Goal: Task Accomplishment & Management: Manage account settings

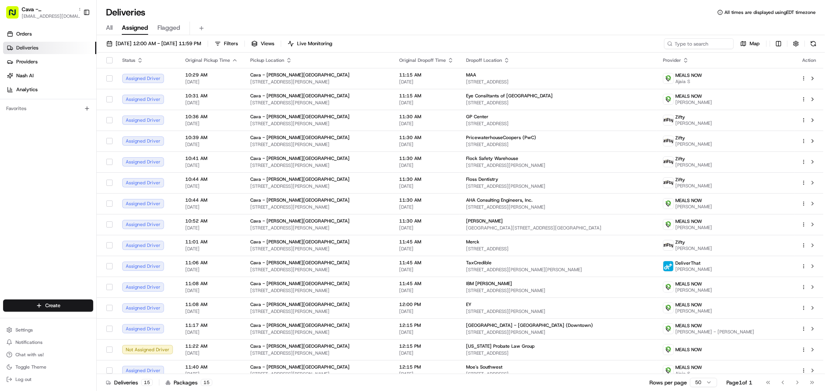
click at [384, 16] on div "Deliveries All times are displayed using EDT timezone" at bounding box center [461, 12] width 728 height 12
click at [415, 24] on div "All Assigned Flagged" at bounding box center [461, 29] width 728 height 14
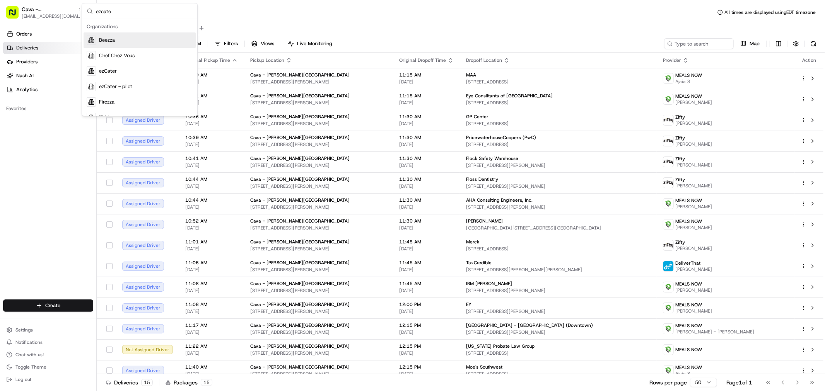
type input "ezcater"
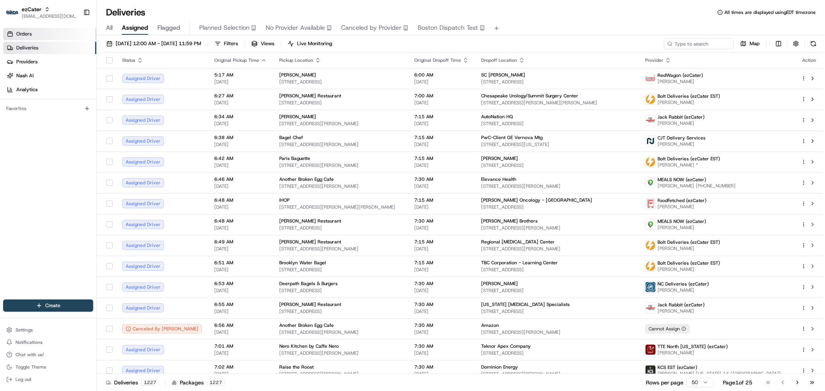
click at [38, 31] on link "Orders" at bounding box center [49, 34] width 93 height 12
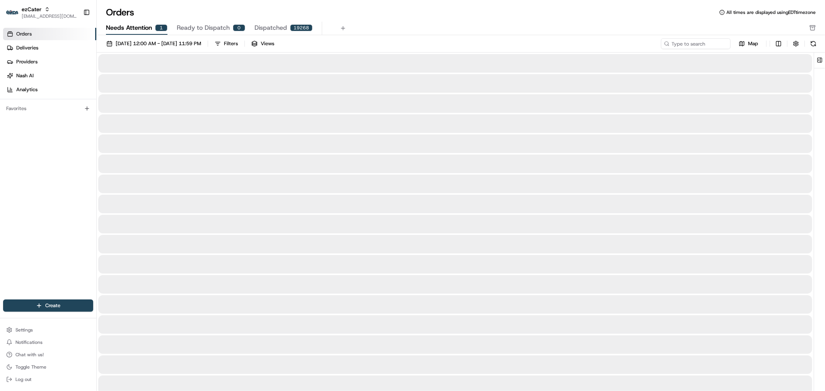
click at [122, 24] on span "Needs Attention" at bounding box center [129, 27] width 46 height 9
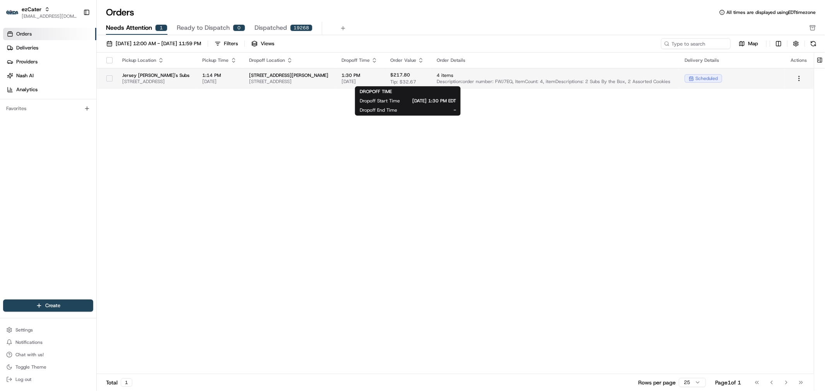
click at [378, 80] on span "[DATE]" at bounding box center [359, 81] width 36 height 6
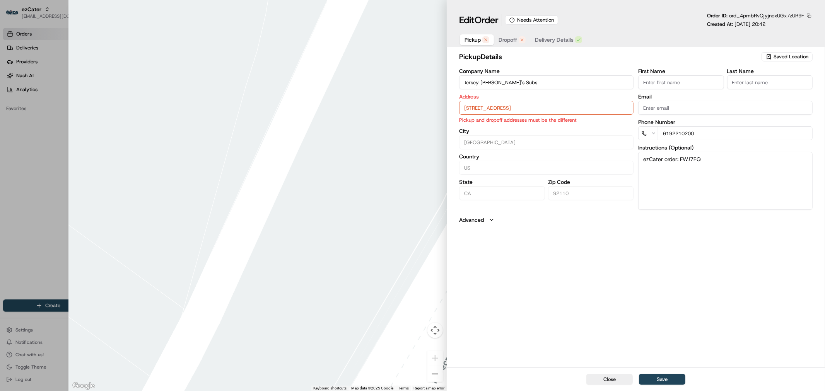
drag, startPoint x: 522, startPoint y: 85, endPoint x: 461, endPoint y: 85, distance: 61.1
click at [461, 85] on input "Jersey [PERSON_NAME]'s Subs" at bounding box center [546, 82] width 174 height 14
click at [573, 106] on input "[STREET_ADDRESS]" at bounding box center [546, 108] width 174 height 14
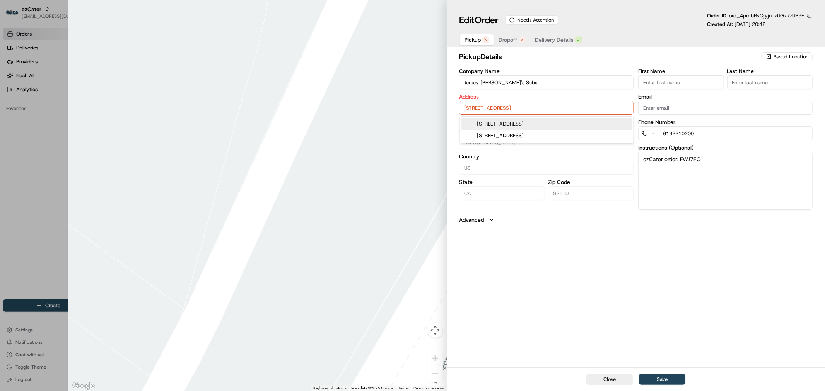
paste input "92110, [GEOGRAPHIC_DATA]"
click at [592, 125] on div "[STREET_ADDRESS]" at bounding box center [546, 124] width 171 height 12
type input "[STREET_ADDRESS]"
type input "[GEOGRAPHIC_DATA]"
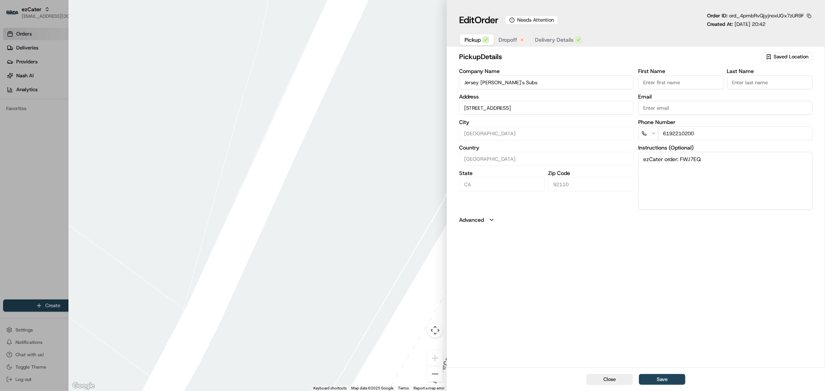
click at [509, 39] on span "Dropoff" at bounding box center [507, 40] width 19 height 8
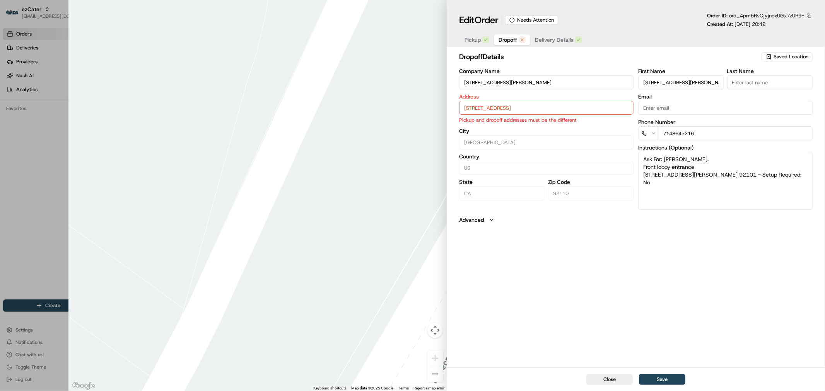
click at [512, 83] on input "[STREET_ADDRESS][PERSON_NAME]" at bounding box center [546, 82] width 174 height 14
click at [570, 106] on input "[STREET_ADDRESS]" at bounding box center [546, 108] width 174 height 14
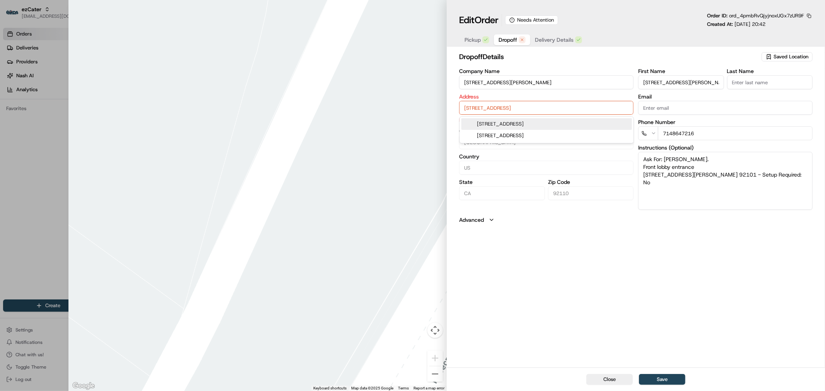
click at [570, 106] on input "[STREET_ADDRESS]" at bounding box center [546, 108] width 174 height 14
click at [478, 41] on span "Pickup" at bounding box center [472, 40] width 16 height 8
click at [496, 40] on button "Dropoff" at bounding box center [512, 39] width 36 height 11
click at [472, 42] on span "Pickup" at bounding box center [472, 40] width 16 height 8
click at [494, 40] on button "Dropoff" at bounding box center [512, 39] width 36 height 11
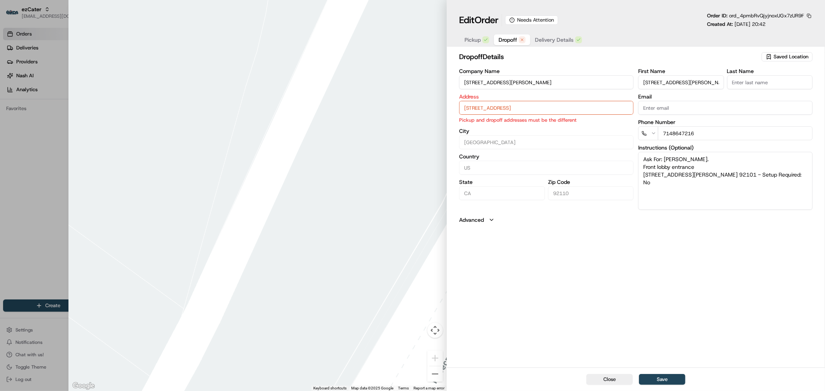
click at [606, 381] on button "Close" at bounding box center [609, 379] width 46 height 11
type input "+1"
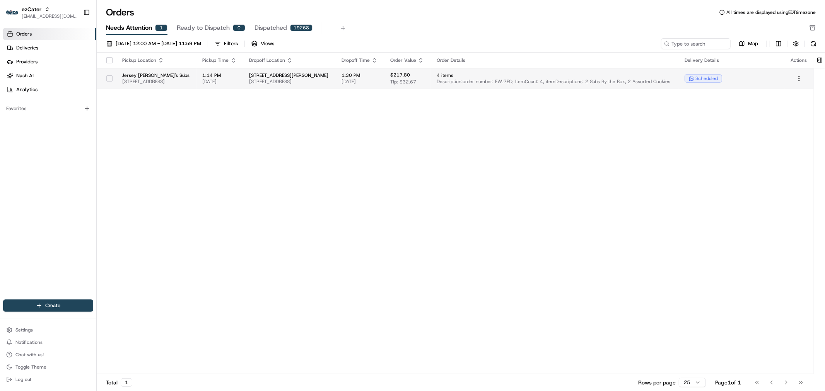
click at [507, 82] on span "Description: order number: FWJ7EQ, ItemCount: 4, itemDescriptions: 2 Subs By th…" at bounding box center [554, 81] width 235 height 6
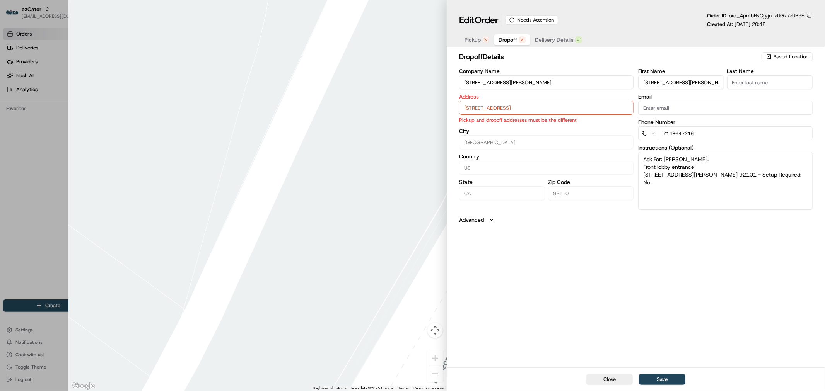
click at [474, 43] on span "Pickup" at bounding box center [472, 40] width 16 height 8
click at [494, 41] on button "Dropoff" at bounding box center [512, 39] width 36 height 11
click at [467, 45] on button "Pickup" at bounding box center [477, 39] width 34 height 11
click at [503, 41] on span "Dropoff" at bounding box center [507, 40] width 19 height 8
click at [477, 37] on span "Pickup" at bounding box center [472, 40] width 16 height 8
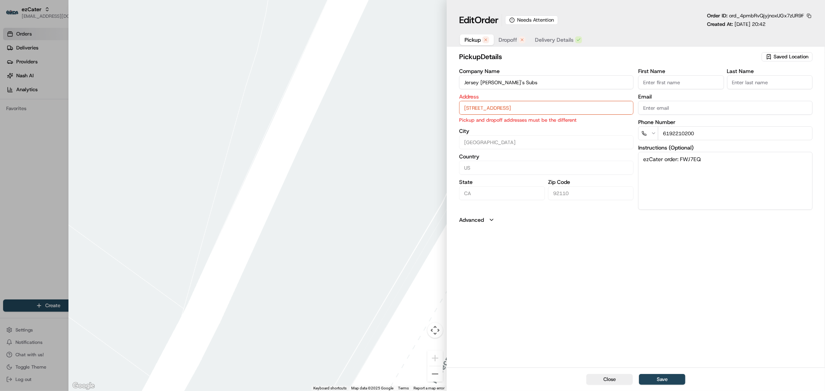
click at [512, 36] on span "Dropoff" at bounding box center [507, 40] width 19 height 8
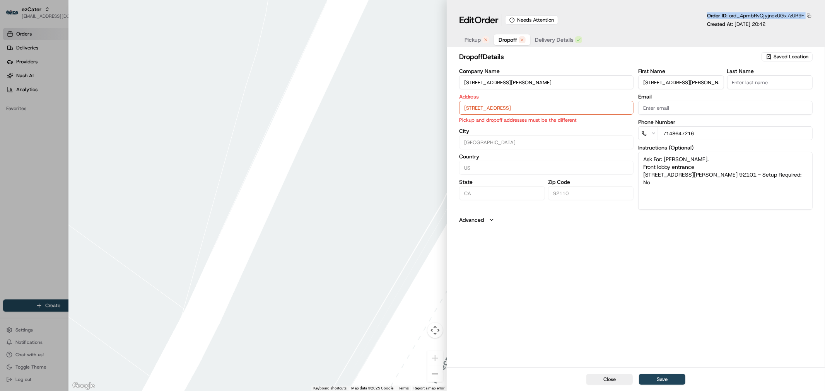
drag, startPoint x: 705, startPoint y: 15, endPoint x: 805, endPoint y: 15, distance: 100.5
click at [805, 15] on div "Edit Order Needs Attention Order ID: ord_4pmbRvQjyjnoxUGx7zUR9F Created At: [DA…" at bounding box center [635, 19] width 353 height 15
copy div "Order ID: ord_4pmbRvQjyjnoxUGx7zUR9F"
click at [36, 183] on div at bounding box center [412, 195] width 825 height 391
type input "+1"
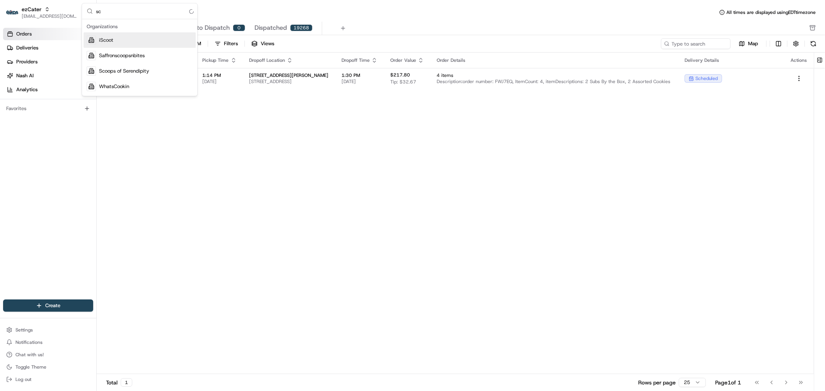
type input "s"
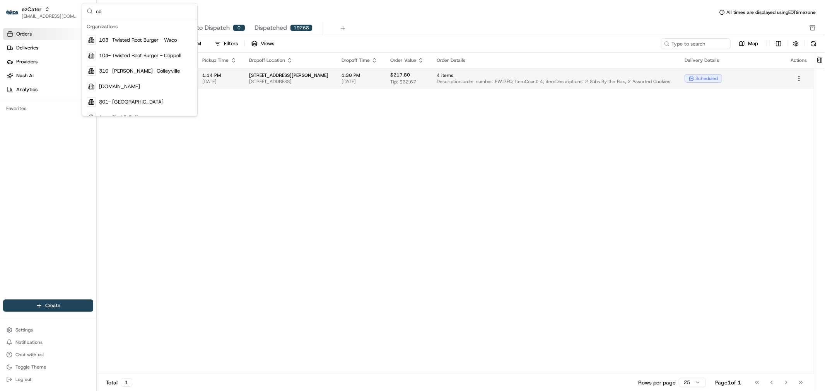
type input "c"
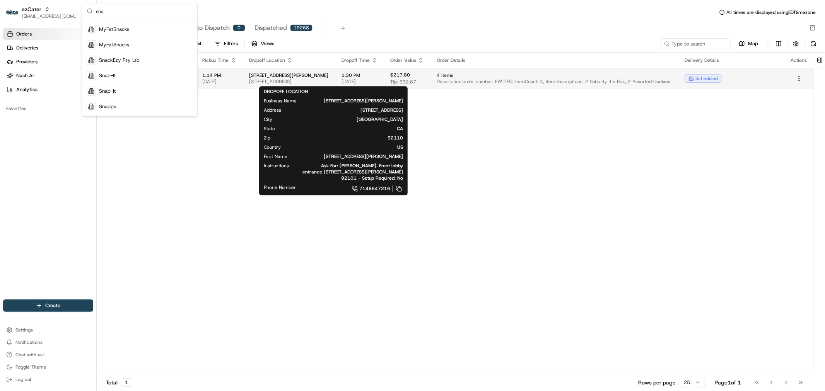
scroll to position [57, 0]
type input "sn"
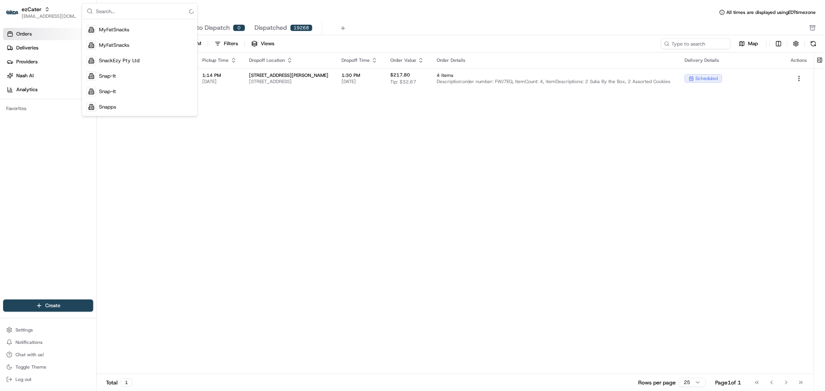
click at [457, 8] on div "Orders All times are displayed using EDT timezone" at bounding box center [461, 12] width 728 height 12
type input "s"
